Goal: Task Accomplishment & Management: Use online tool/utility

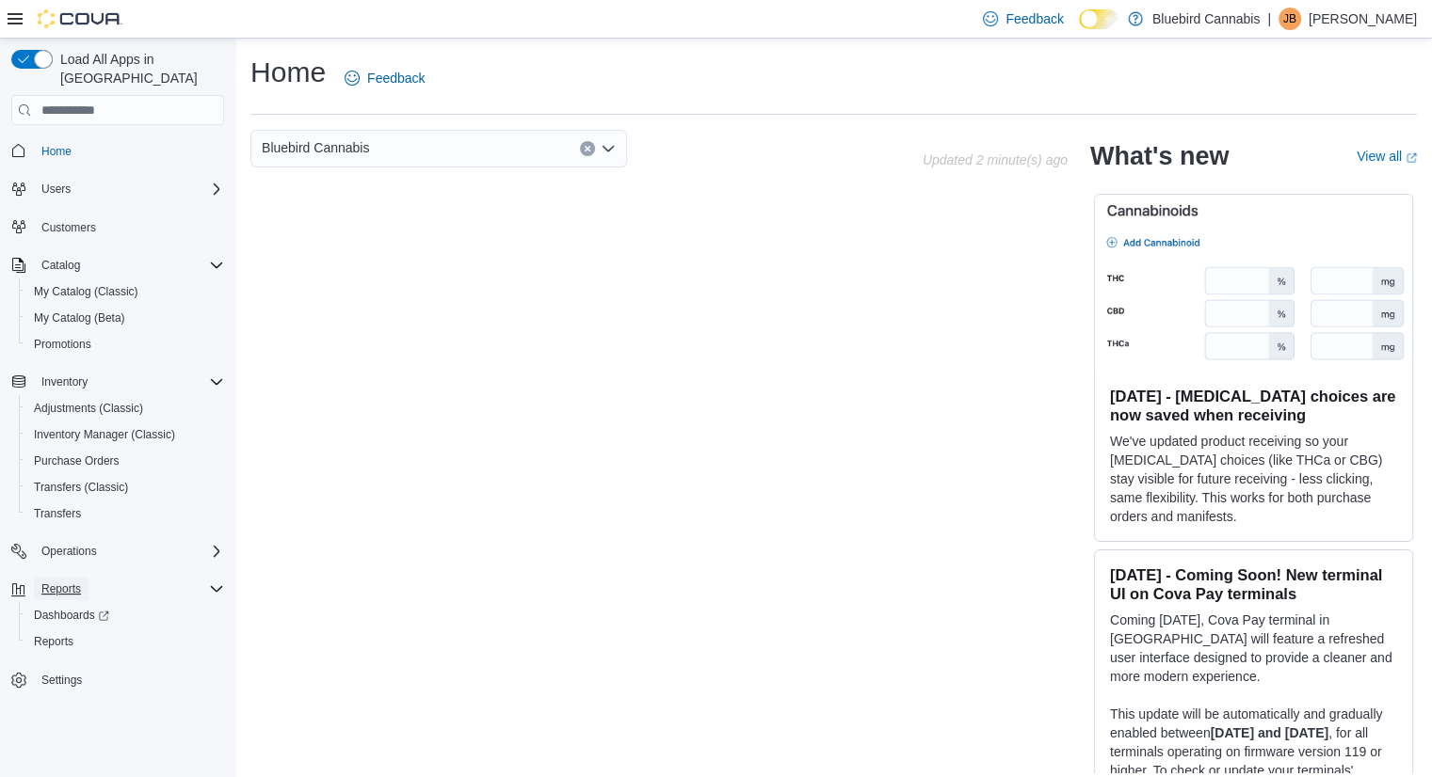
click at [64, 582] on span "Reports" at bounding box center [61, 589] width 40 height 15
click at [64, 634] on span "Reports" at bounding box center [54, 641] width 40 height 15
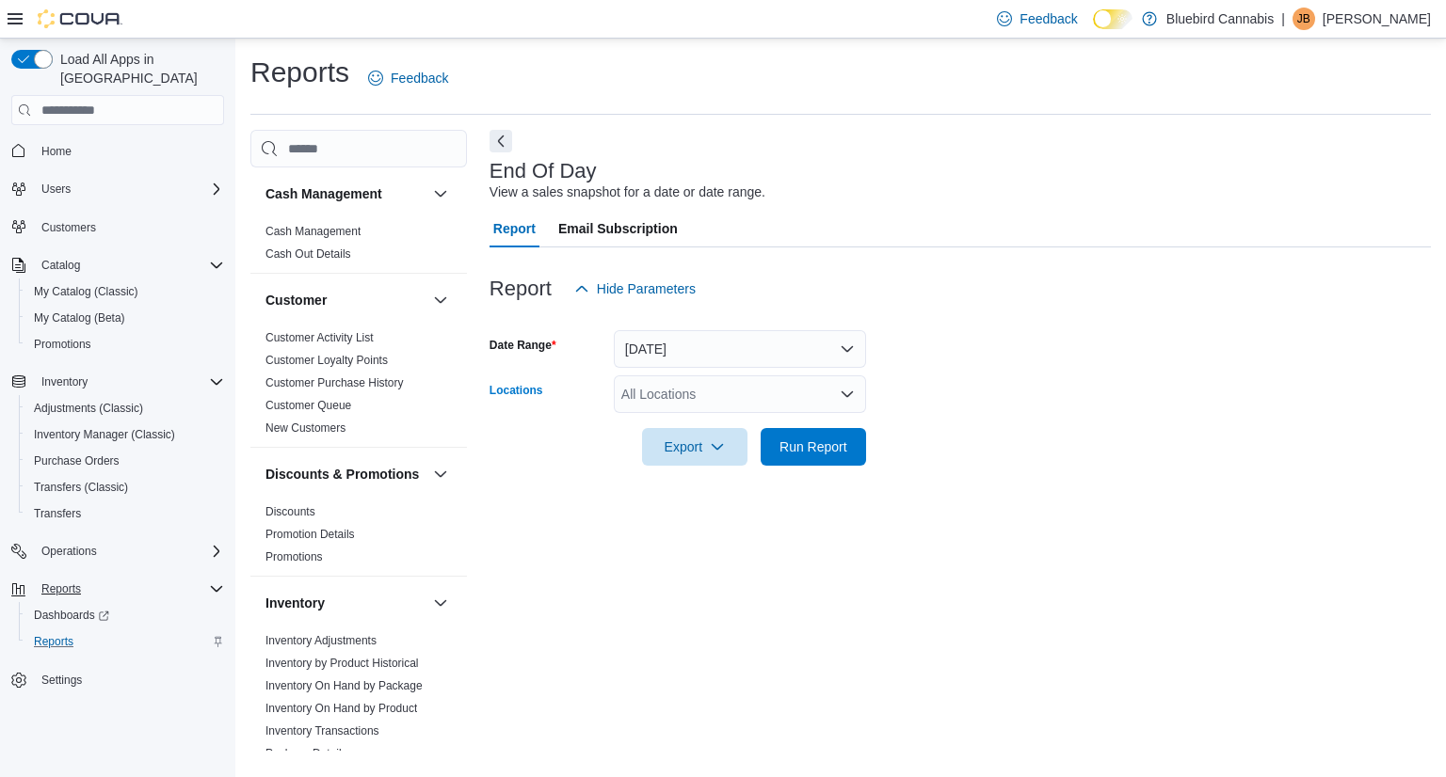
click at [845, 390] on icon "Open list of options" at bounding box center [847, 394] width 15 height 15
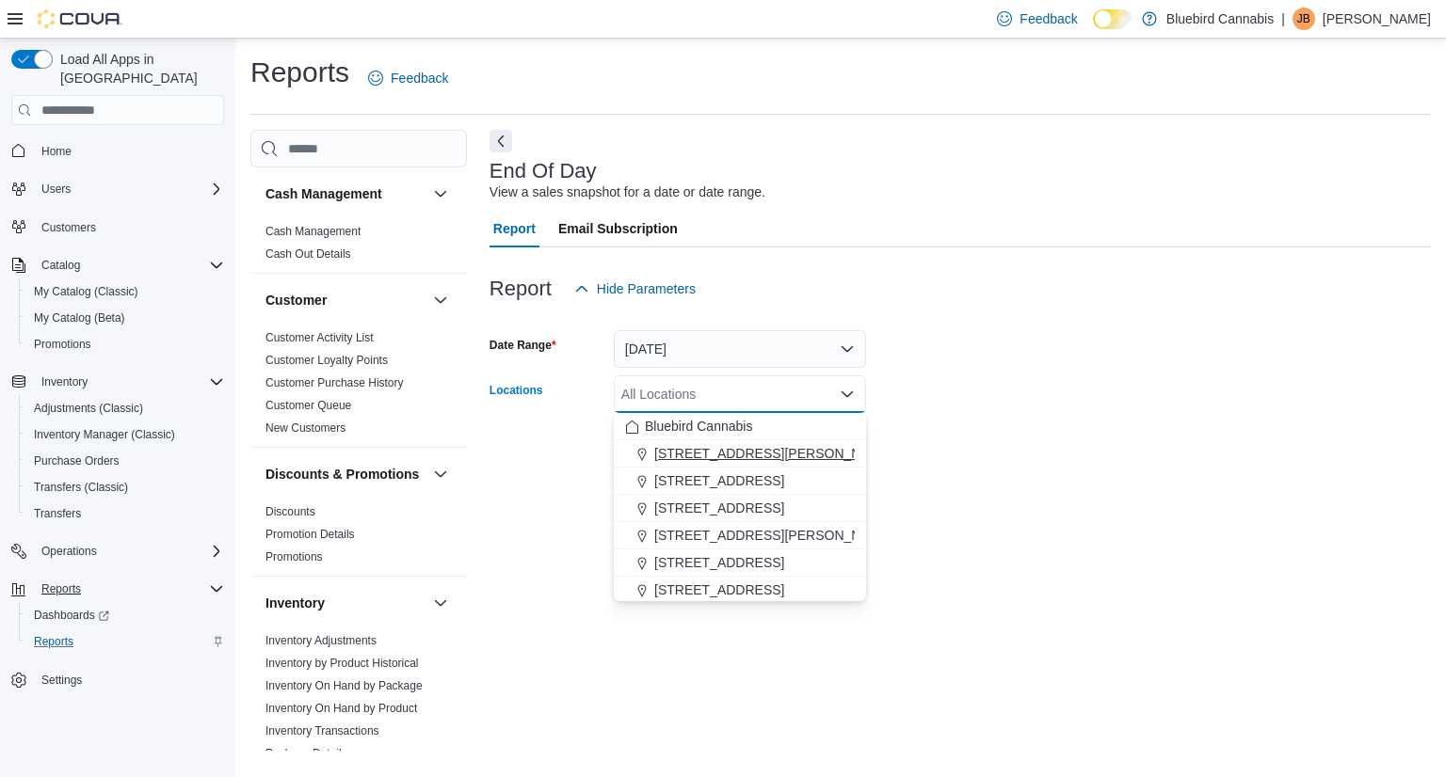
click at [717, 457] on span "[STREET_ADDRESS][PERSON_NAME]" at bounding box center [773, 453] width 239 height 19
click at [954, 446] on form "Date Range [DATE] Locations [STREET_ADDRESS][PERSON_NAME] Combo box. Selected. …" at bounding box center [959, 387] width 941 height 158
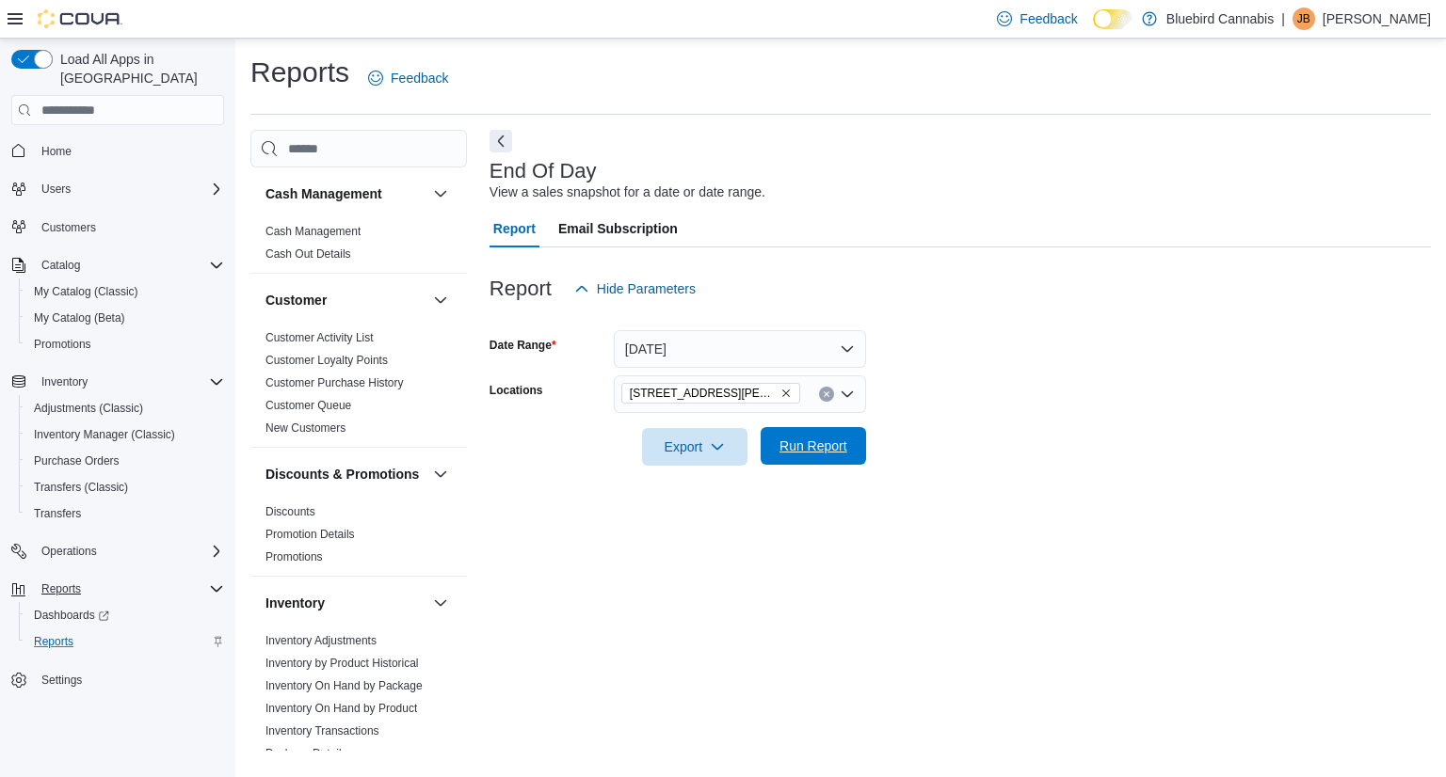
click at [802, 464] on span "Run Report" at bounding box center [813, 446] width 83 height 38
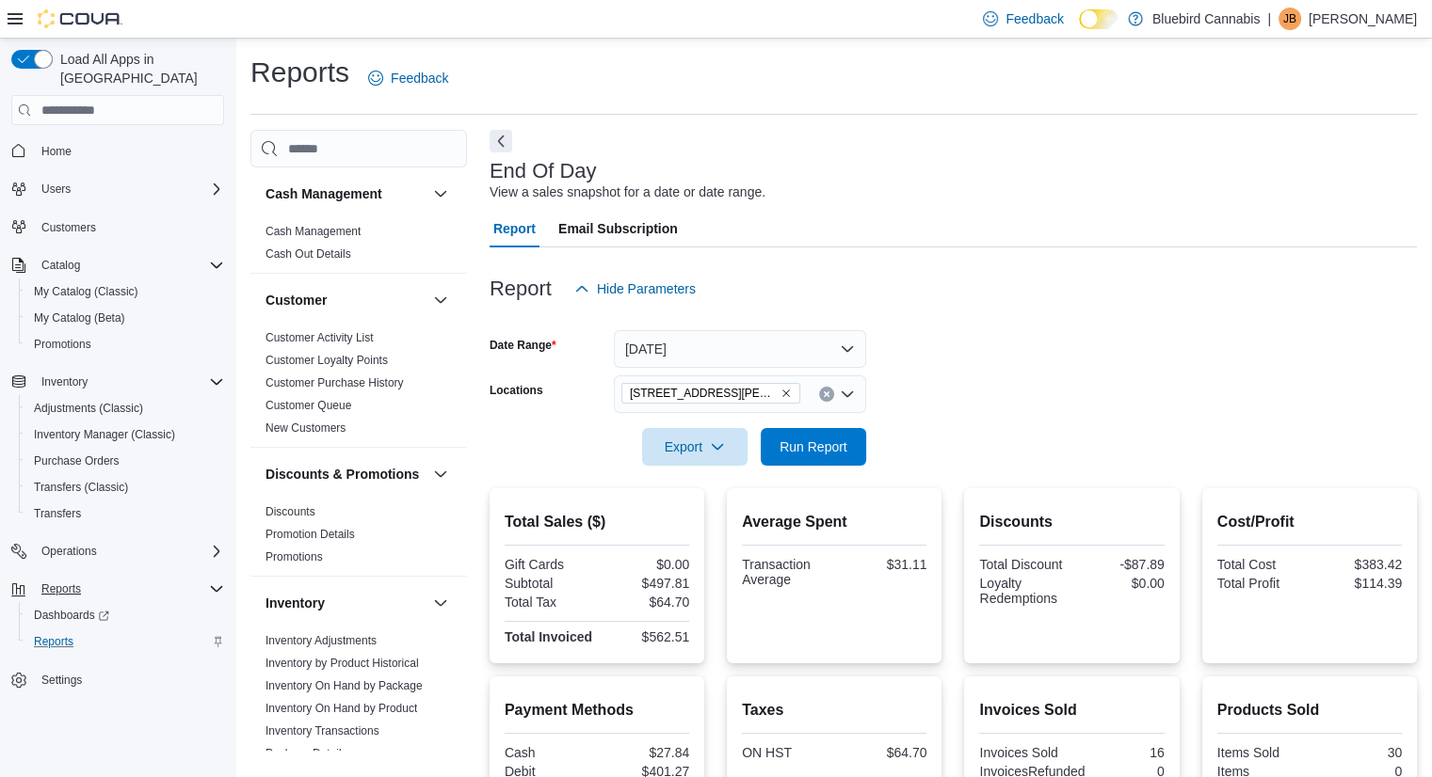
click at [1011, 171] on div "End Of Day View a sales snapshot for a date or date range." at bounding box center [948, 181] width 918 height 42
click at [822, 447] on span "Run Report" at bounding box center [813, 446] width 68 height 19
click at [1018, 88] on div "Reports Feedback" at bounding box center [833, 78] width 1166 height 49
